Goal: Register for event/course

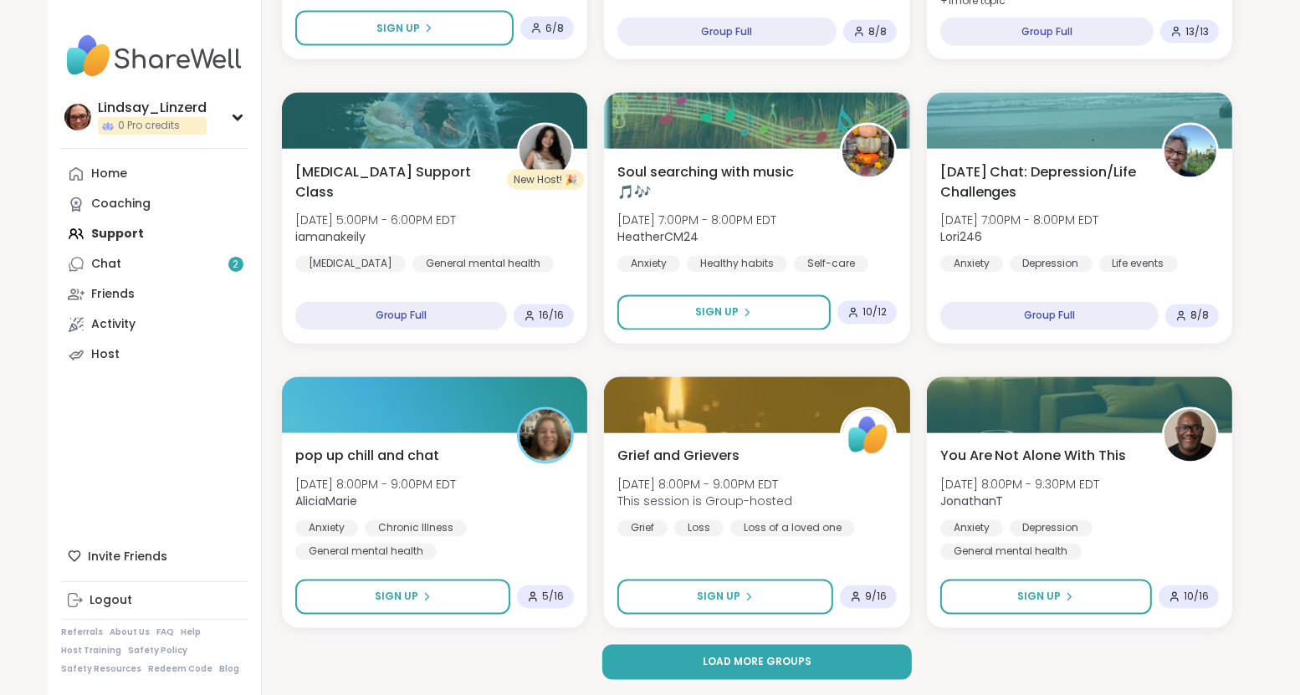
scroll to position [2967, 0]
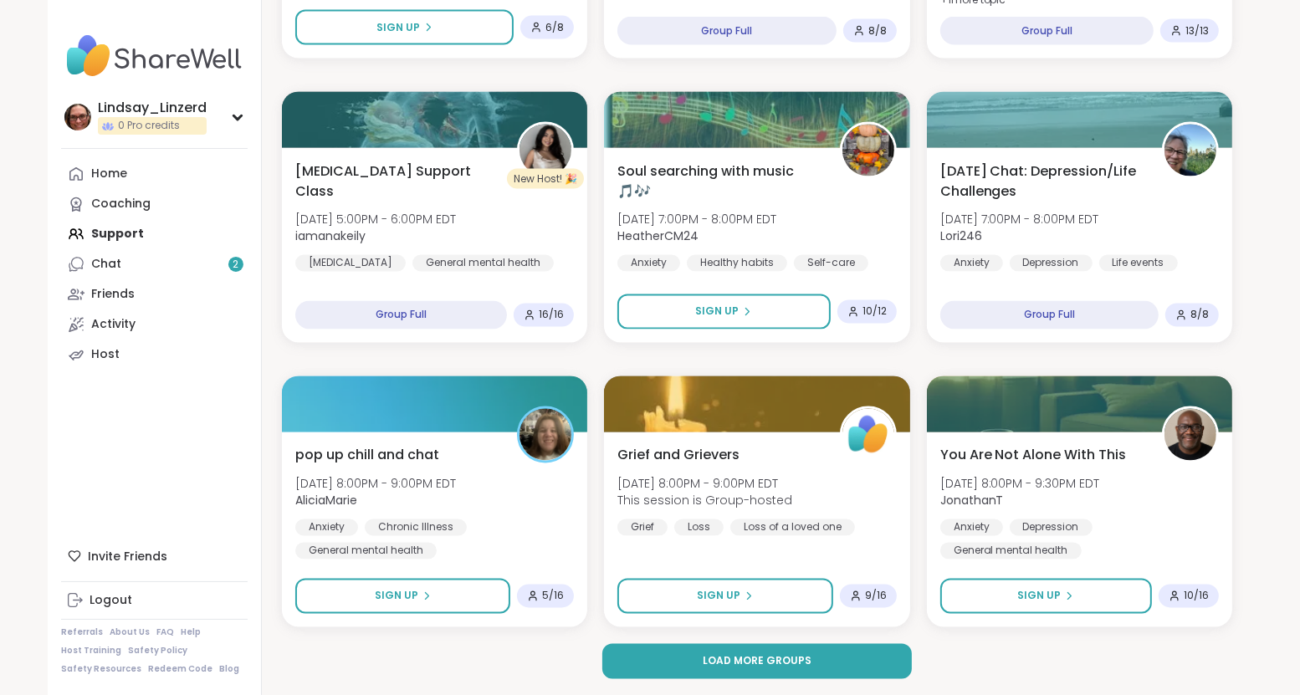
click at [758, 669] on button "Load more groups" at bounding box center [757, 661] width 310 height 35
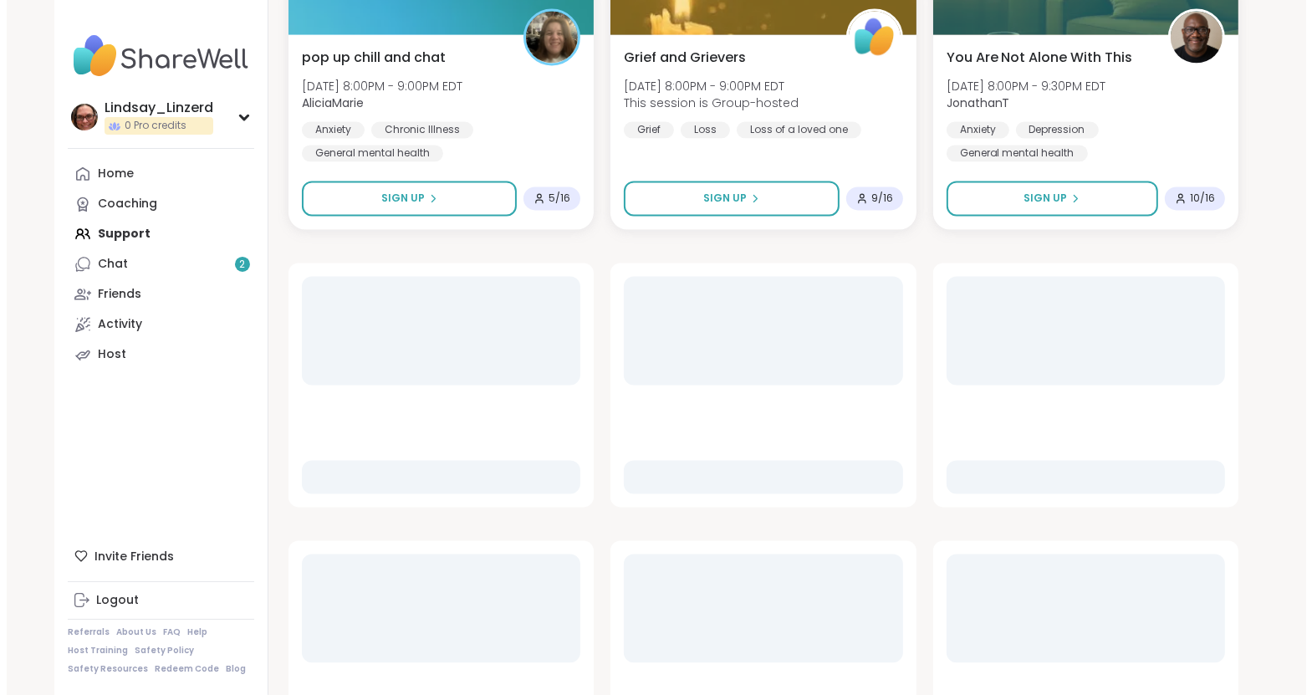
scroll to position [3385, 0]
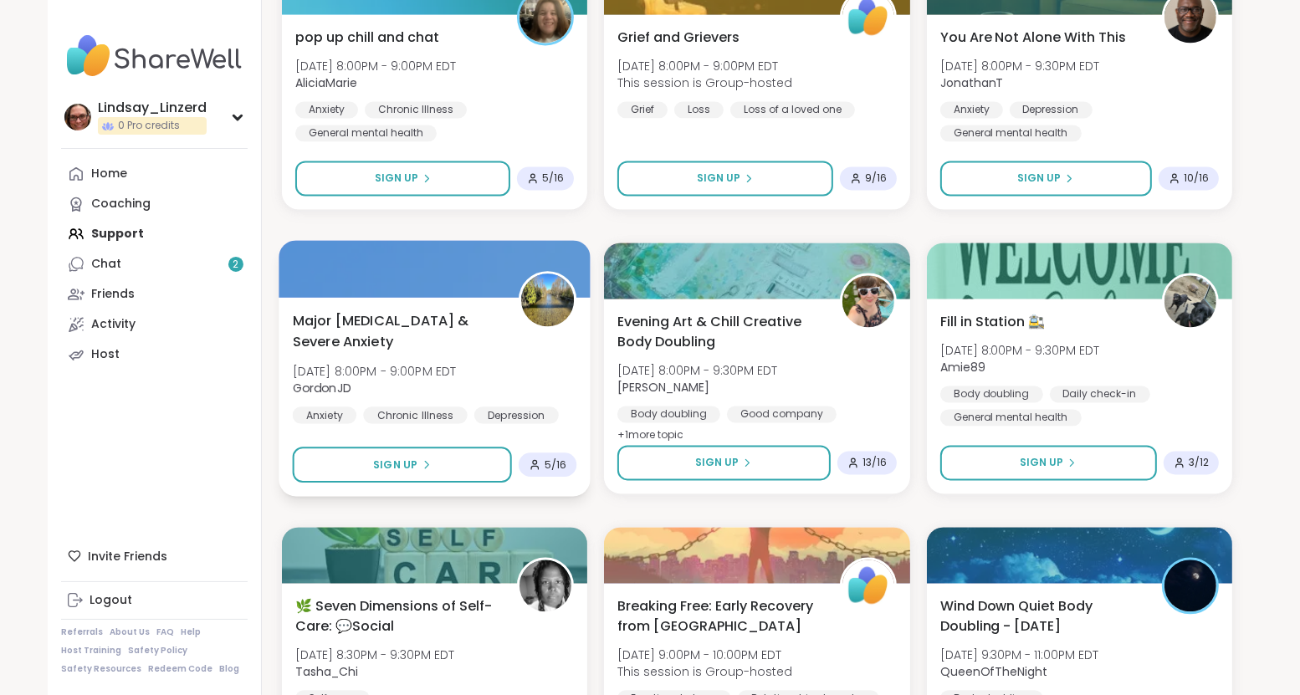
click at [386, 339] on span "Major [MEDICAL_DATA] & Severe Anxiety" at bounding box center [396, 330] width 207 height 41
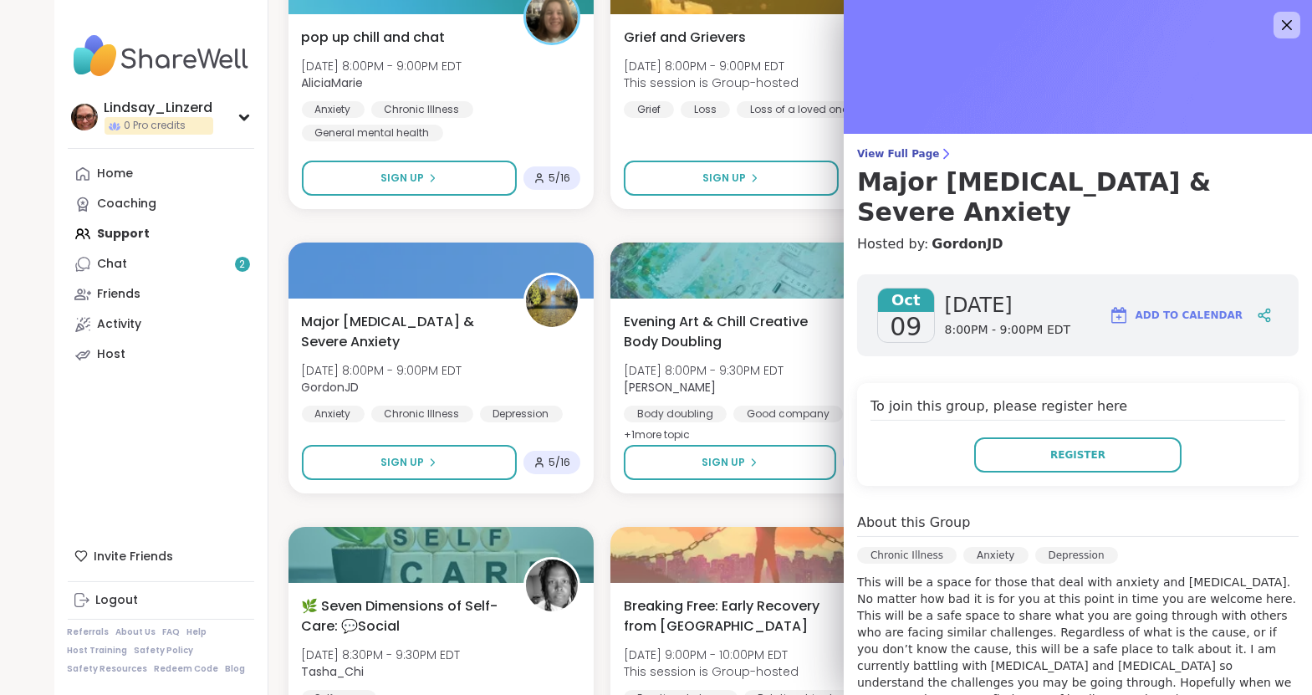
click at [1099, 590] on p "This will be a space for those that deal with anxiety and [MEDICAL_DATA]. No ma…" at bounding box center [1078, 641] width 442 height 134
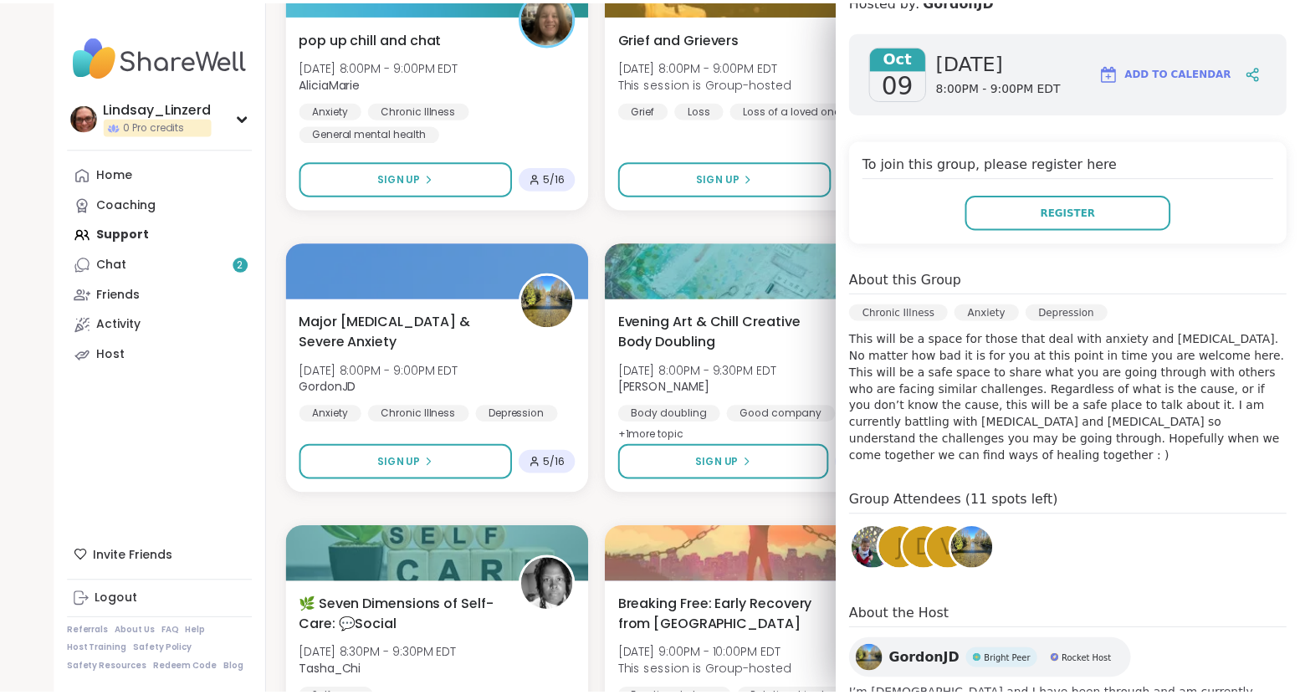
scroll to position [311, 0]
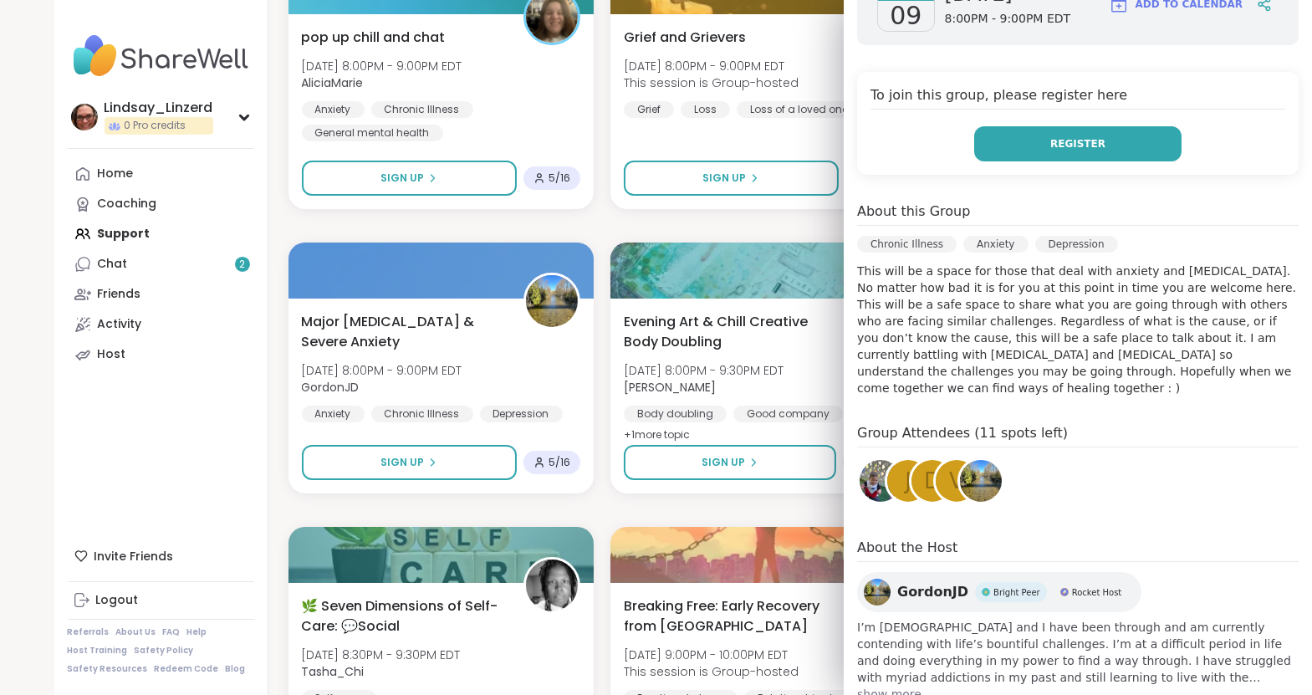
click at [1031, 126] on button "Register" at bounding box center [1077, 143] width 207 height 35
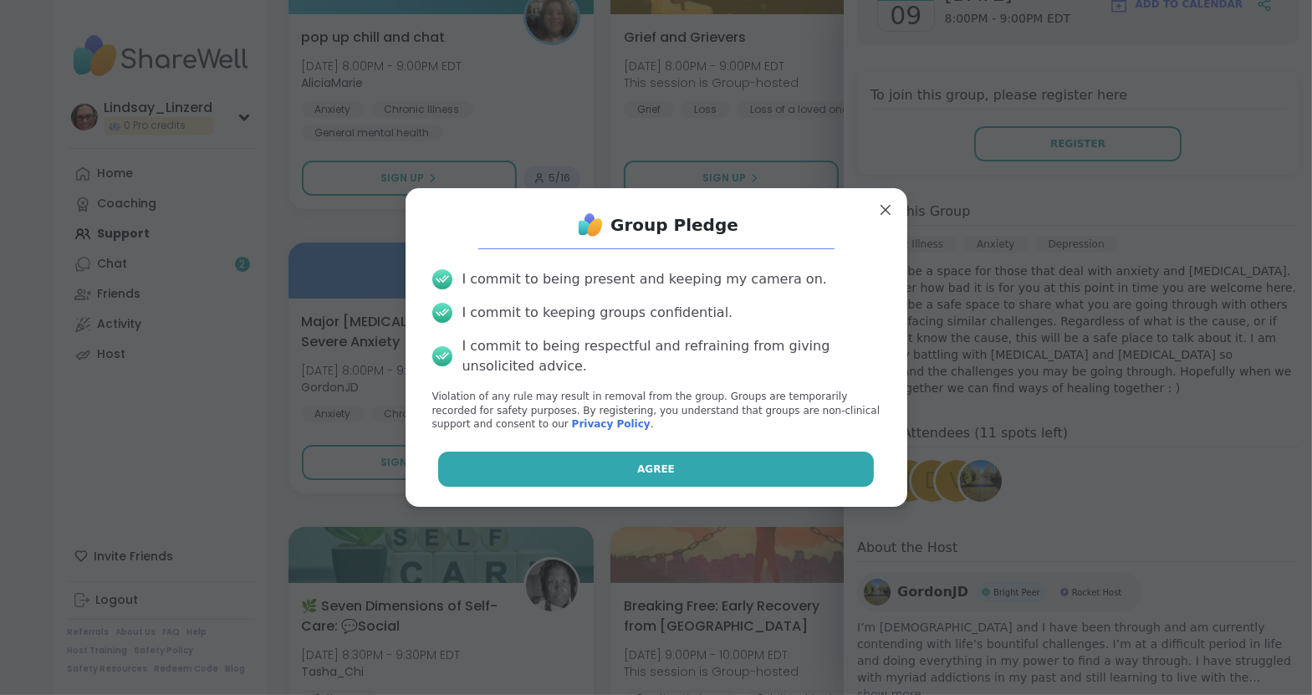
click at [735, 473] on button "Agree" at bounding box center [656, 469] width 436 height 35
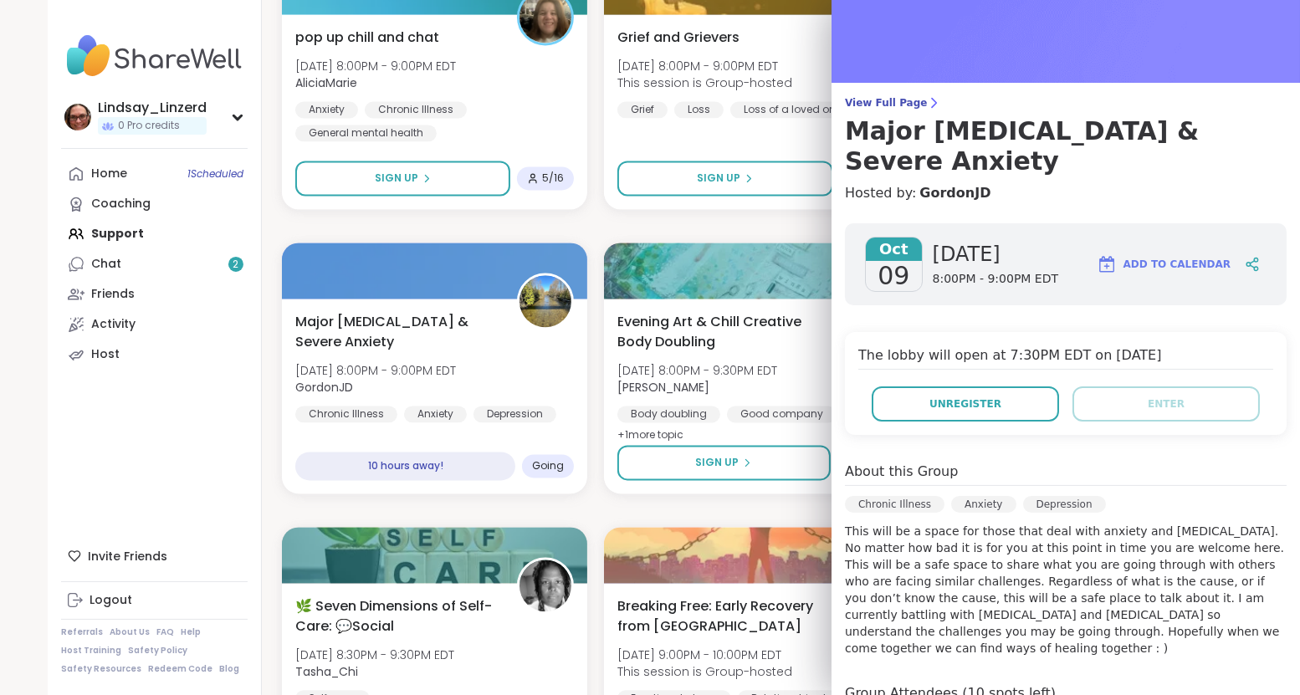
scroll to position [0, 0]
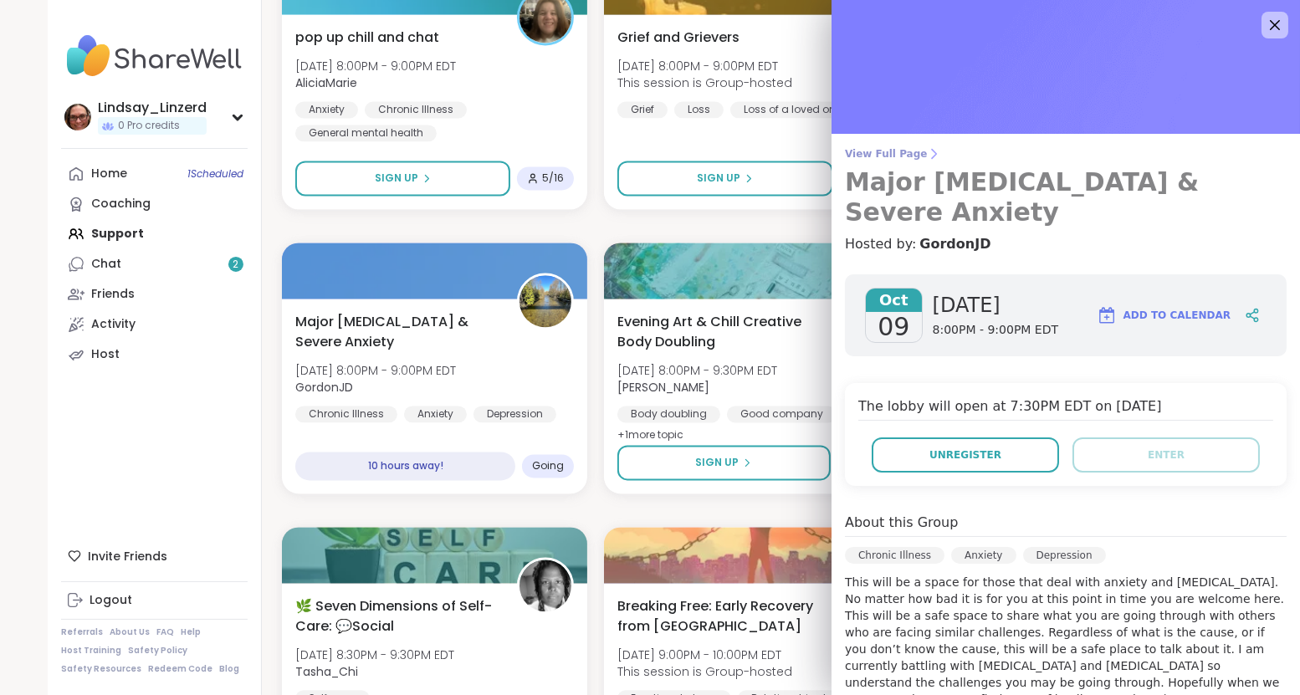
click at [949, 192] on h3 "Major [MEDICAL_DATA] & Severe Anxiety" at bounding box center [1066, 197] width 442 height 60
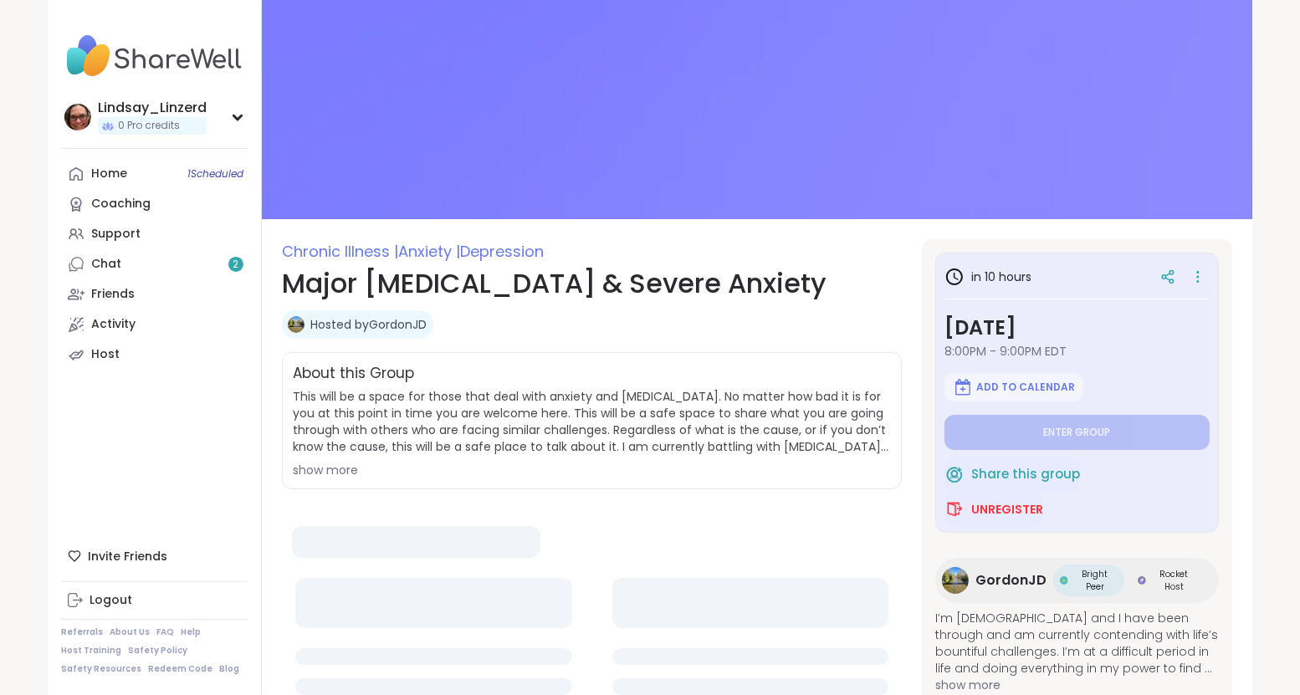
type textarea "*"
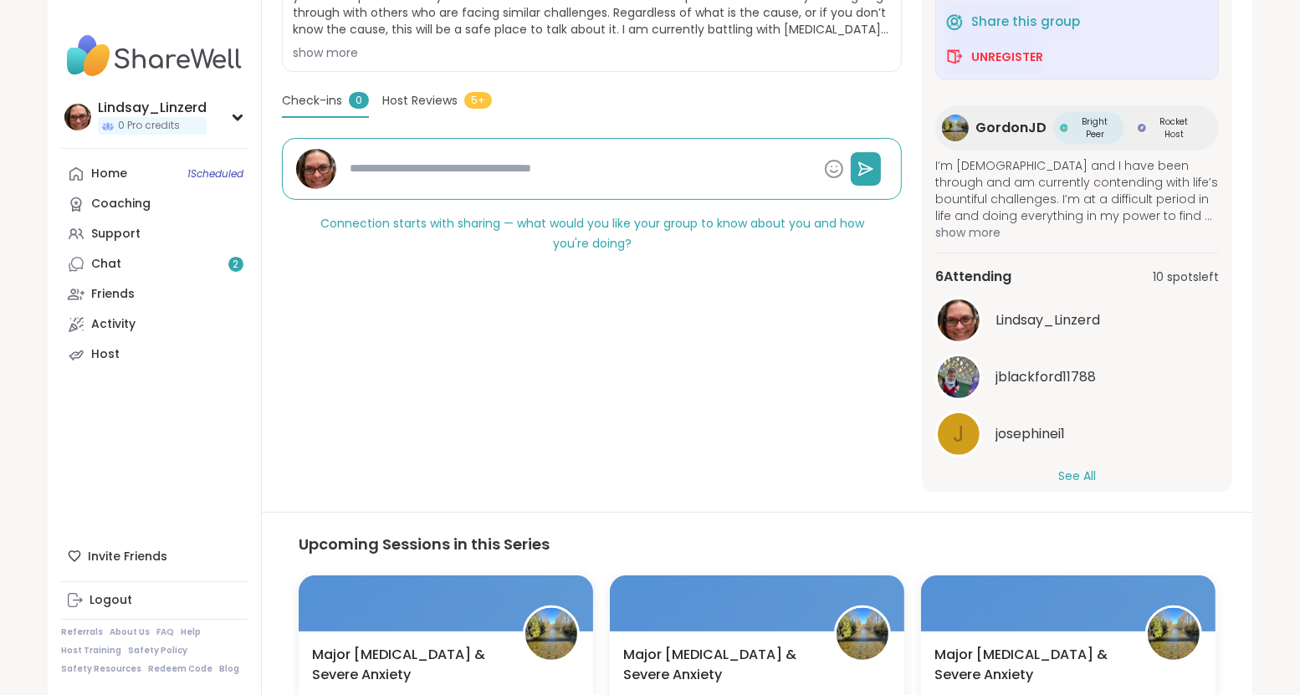
scroll to position [54, 0]
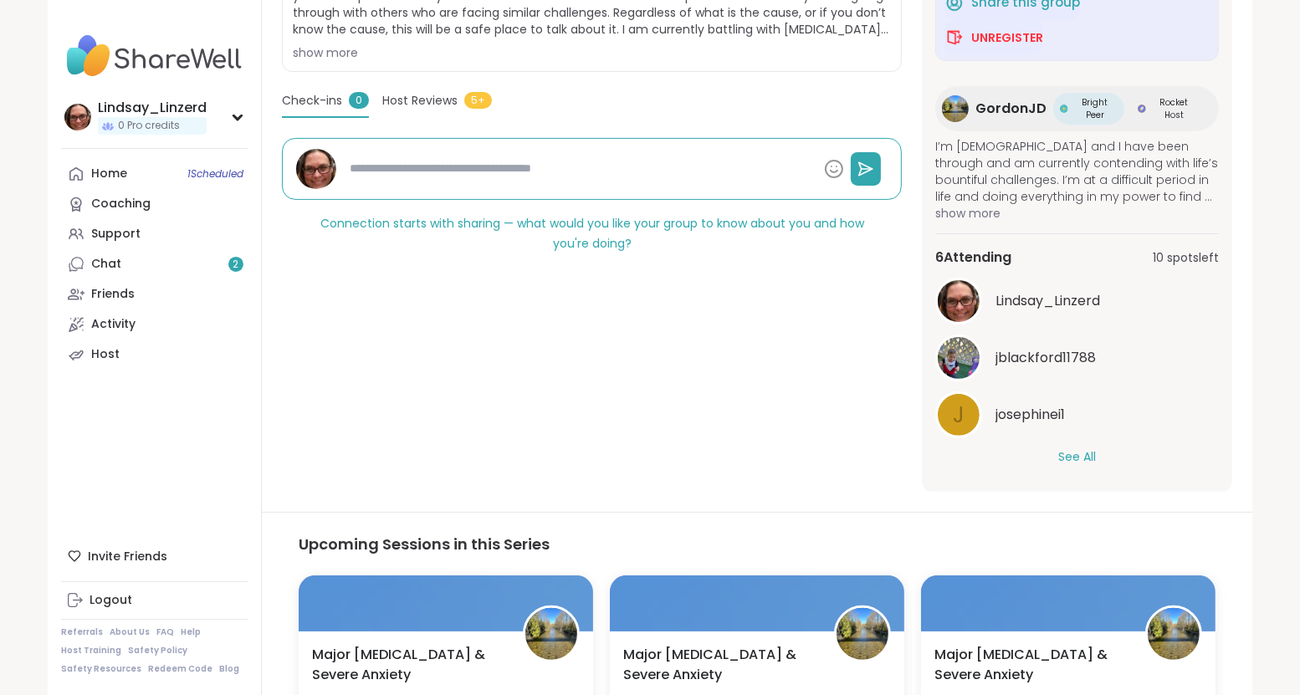
click at [1066, 448] on button "See All" at bounding box center [1077, 457] width 38 height 18
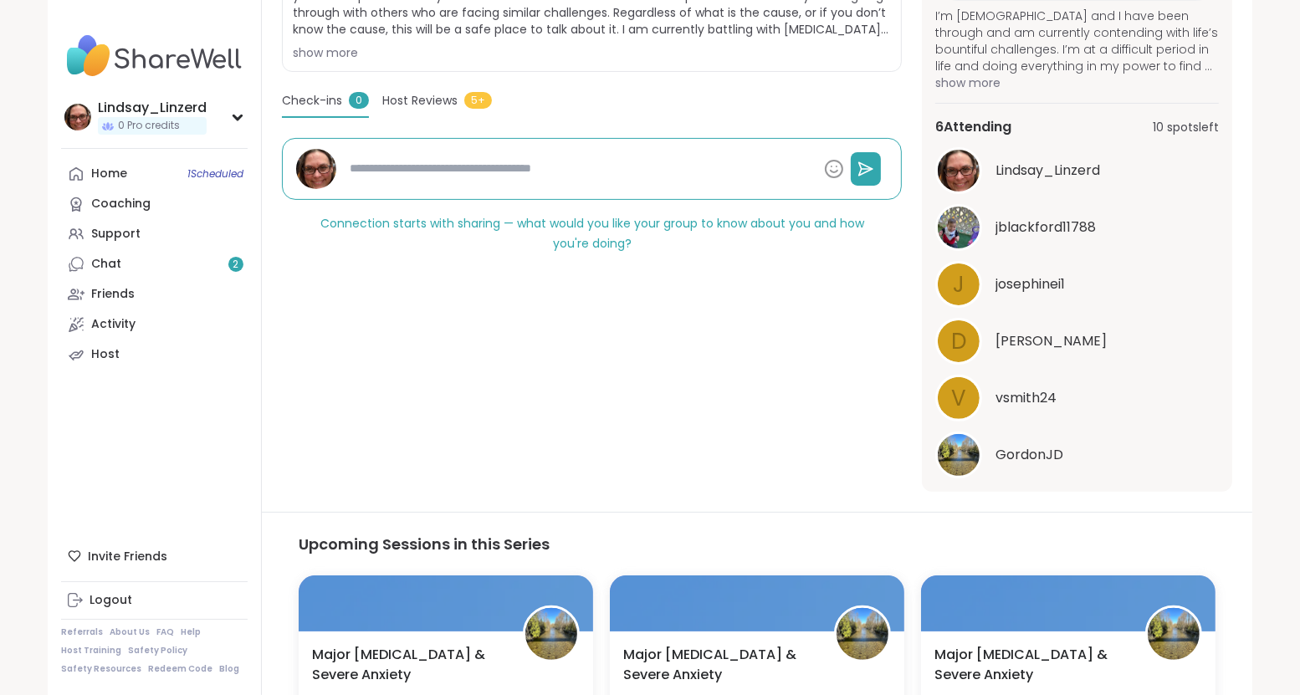
scroll to position [225, 0]
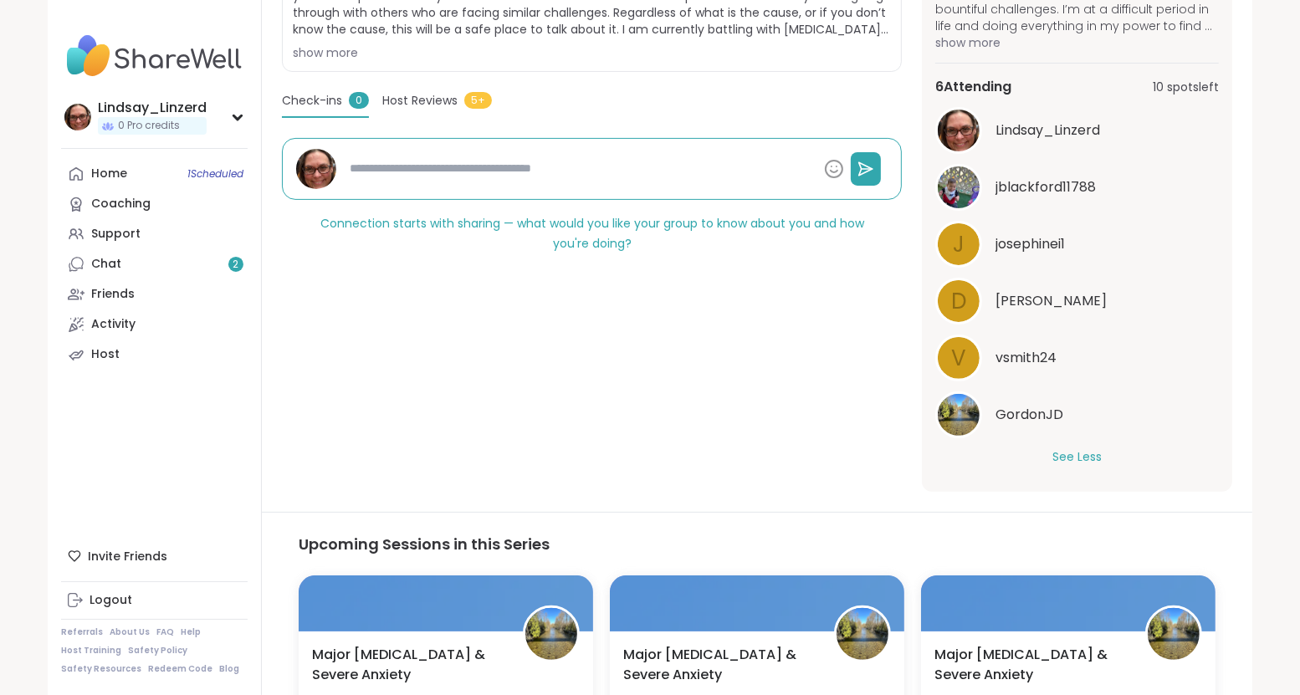
click at [955, 182] on img at bounding box center [959, 187] width 42 height 42
